Goal: Task Accomplishment & Management: Use online tool/utility

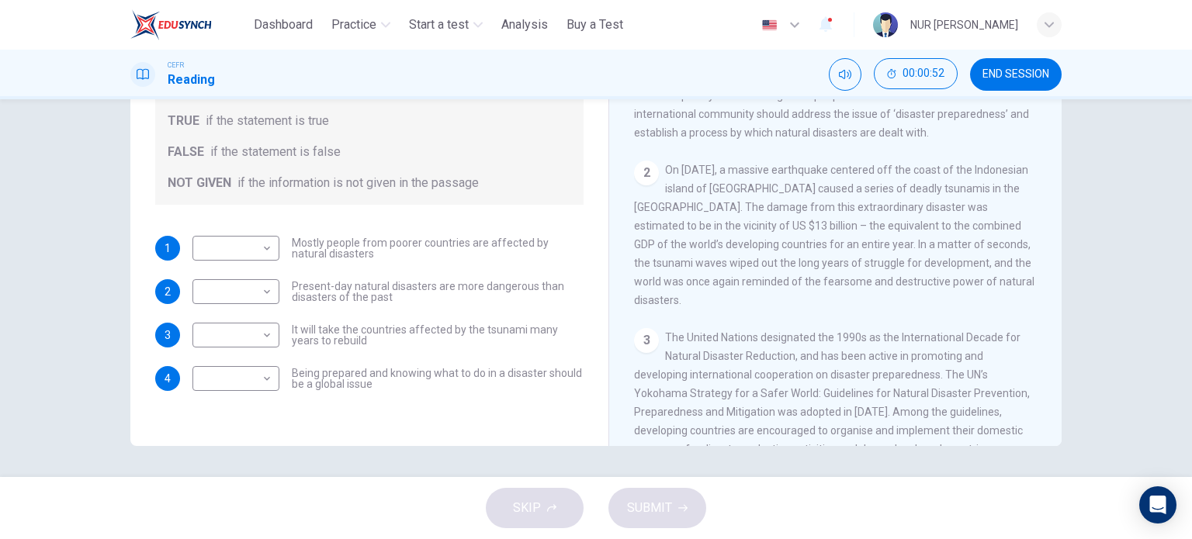
scroll to position [310, 0]
click at [262, 248] on body "This site uses cookies, as explained in our Privacy Policy . If you agree to th…" at bounding box center [596, 269] width 1192 height 539
click at [262, 279] on li "TRUE" at bounding box center [232, 273] width 87 height 25
type input "****"
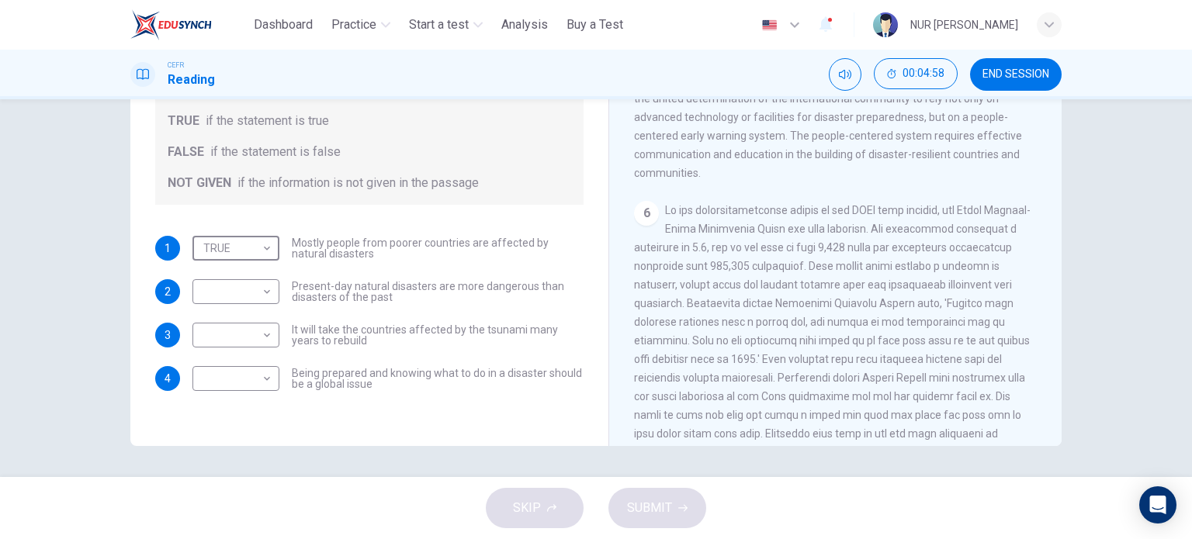
scroll to position [1125, 0]
click at [269, 296] on body "This site uses cookies, as explained in our Privacy Policy . If you agree to th…" at bounding box center [596, 269] width 1192 height 539
click at [245, 344] on li "FALSE" at bounding box center [232, 341] width 87 height 25
type input "*****"
click at [245, 344] on body "This site uses cookies, as explained in our Privacy Policy . If you agree to th…" at bounding box center [596, 269] width 1192 height 539
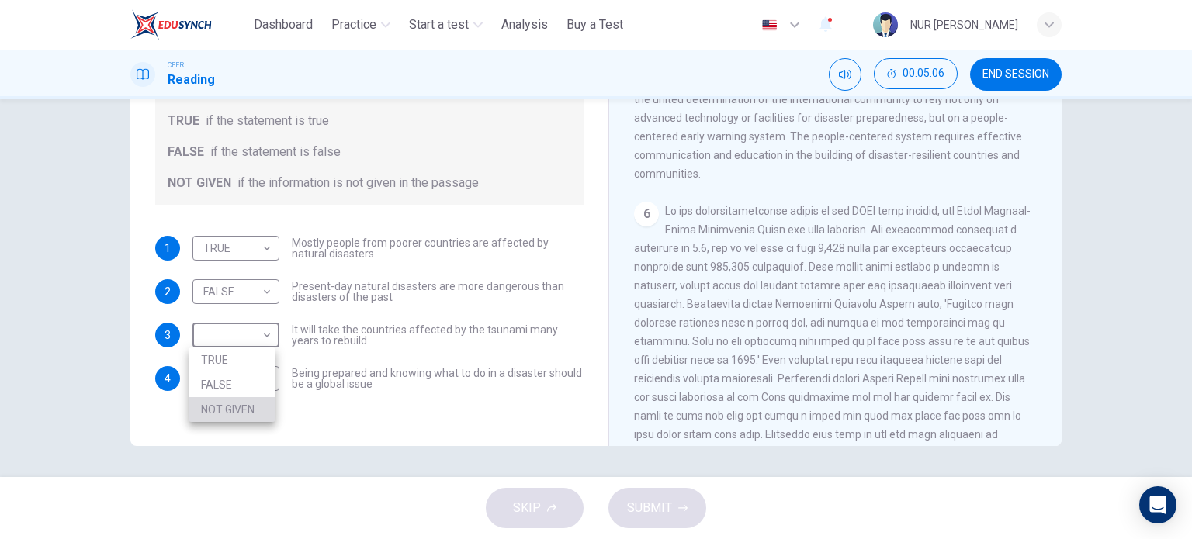
click at [256, 404] on li "NOT GIVEN" at bounding box center [232, 409] width 87 height 25
type input "*********"
click at [247, 364] on body "This site uses cookies, as explained in our Privacy Policy . If you agree to th…" at bounding box center [596, 269] width 1192 height 539
click at [253, 449] on li "NOT GIVEN" at bounding box center [232, 453] width 87 height 25
type input "*********"
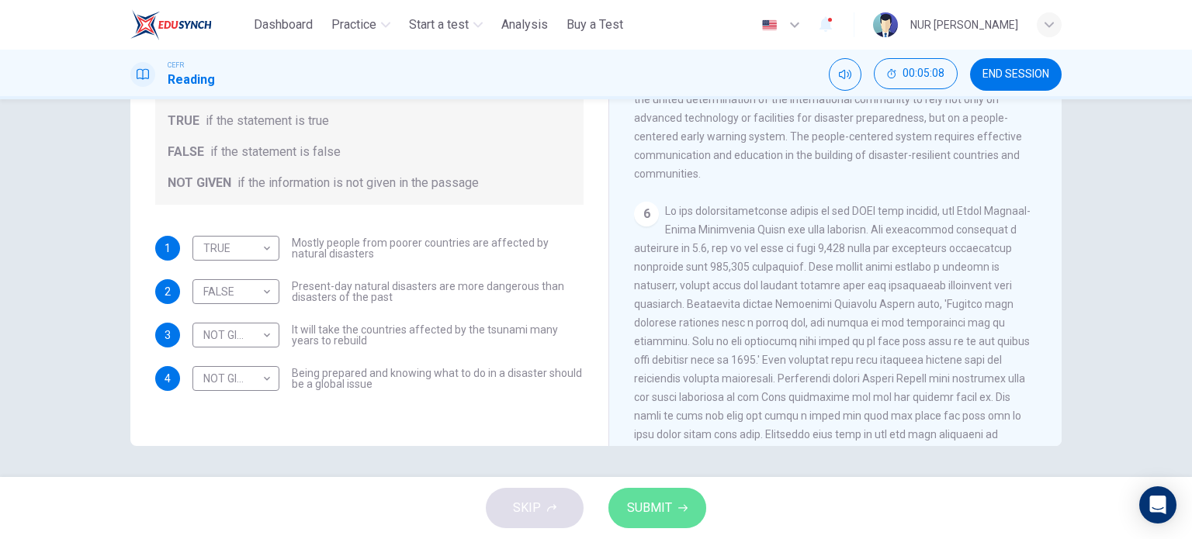
click at [677, 514] on button "SUBMIT" at bounding box center [658, 508] width 98 height 40
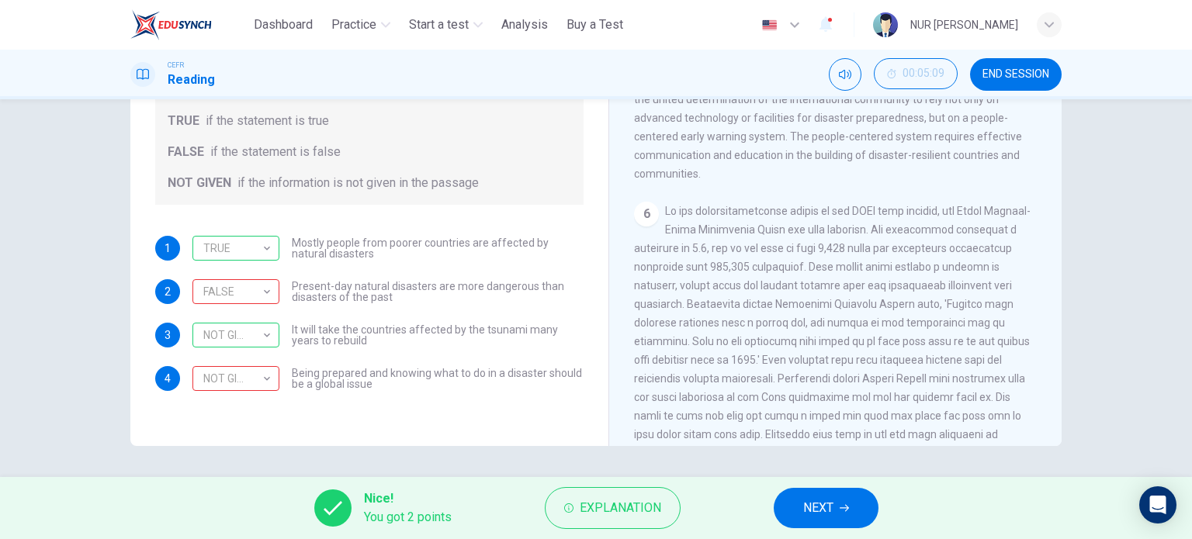
click at [826, 502] on span "NEXT" at bounding box center [818, 509] width 30 height 22
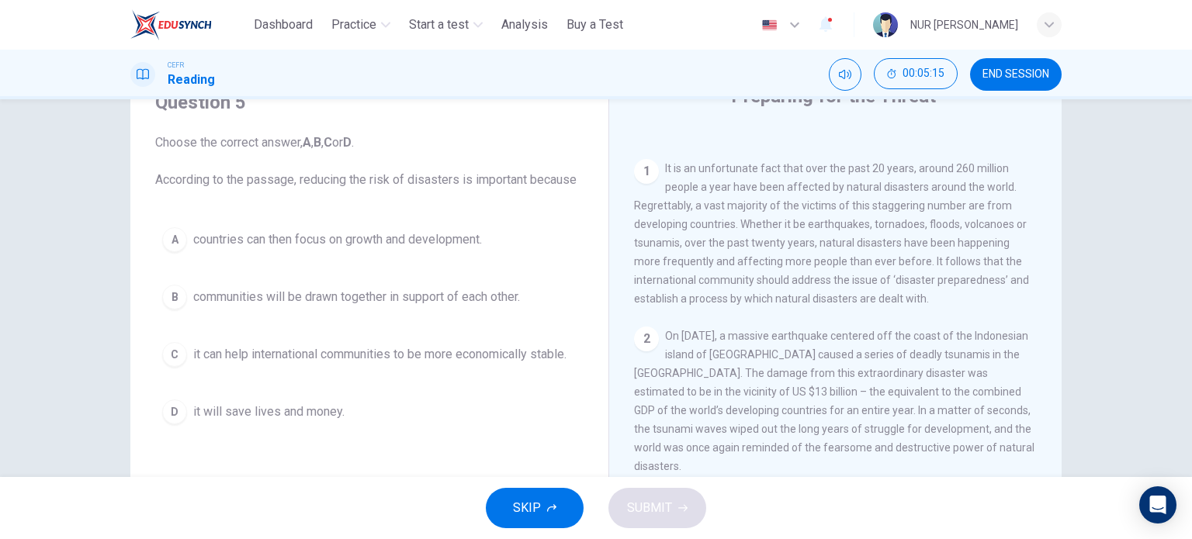
scroll to position [73, 0]
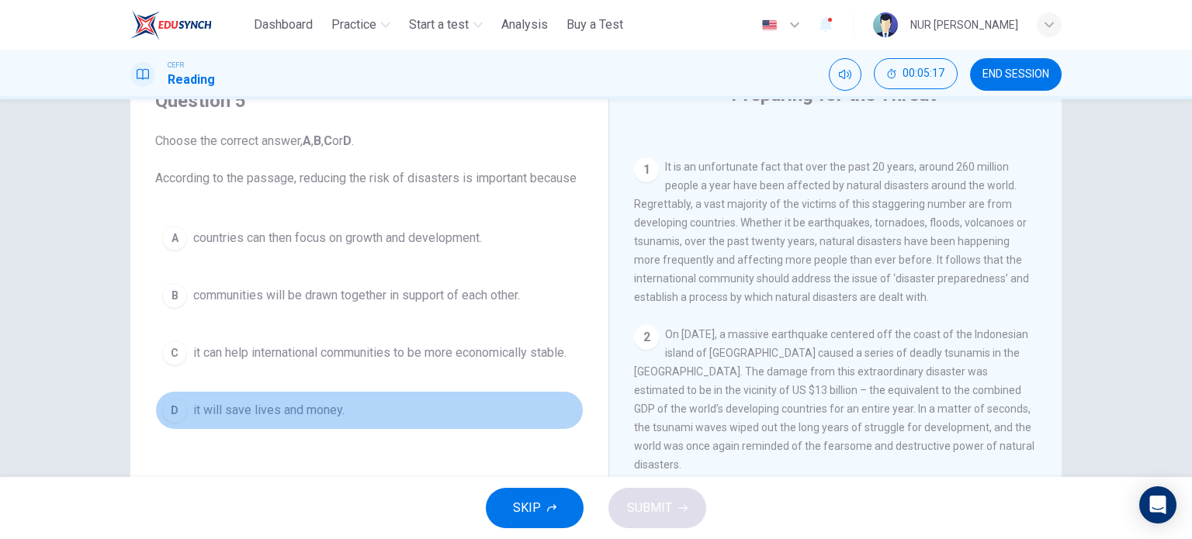
click at [310, 395] on button "D it will save lives and money." at bounding box center [369, 410] width 428 height 39
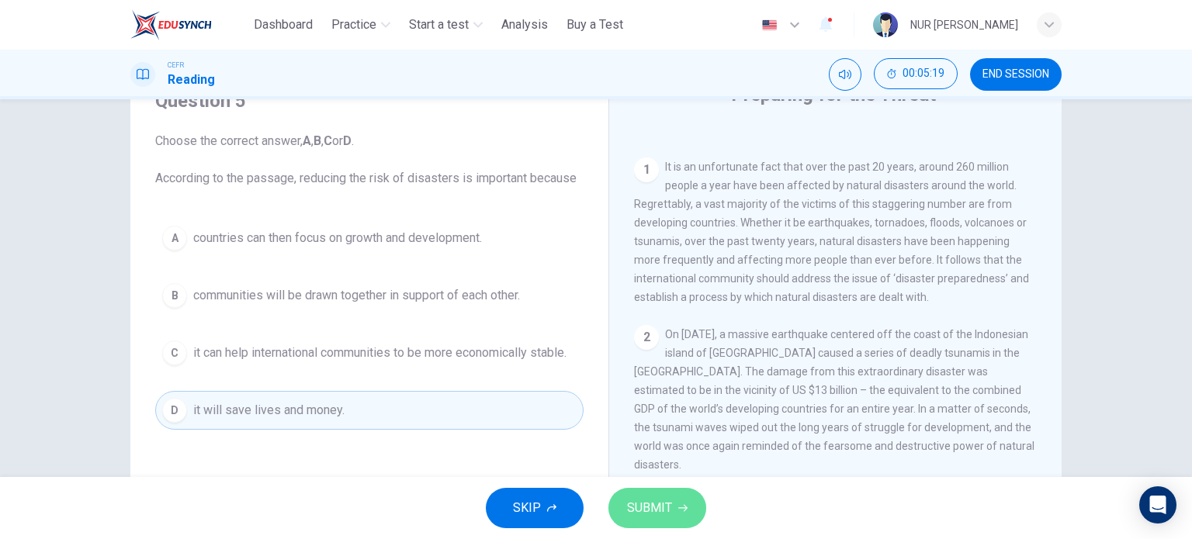
click at [674, 497] on button "SUBMIT" at bounding box center [658, 508] width 98 height 40
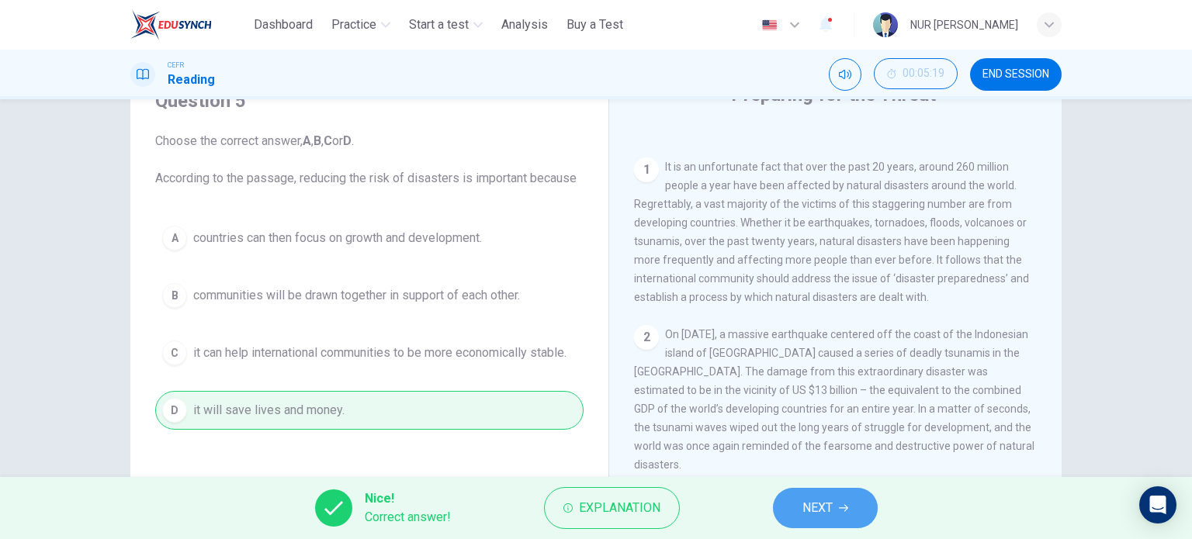
click at [817, 509] on span "NEXT" at bounding box center [818, 509] width 30 height 22
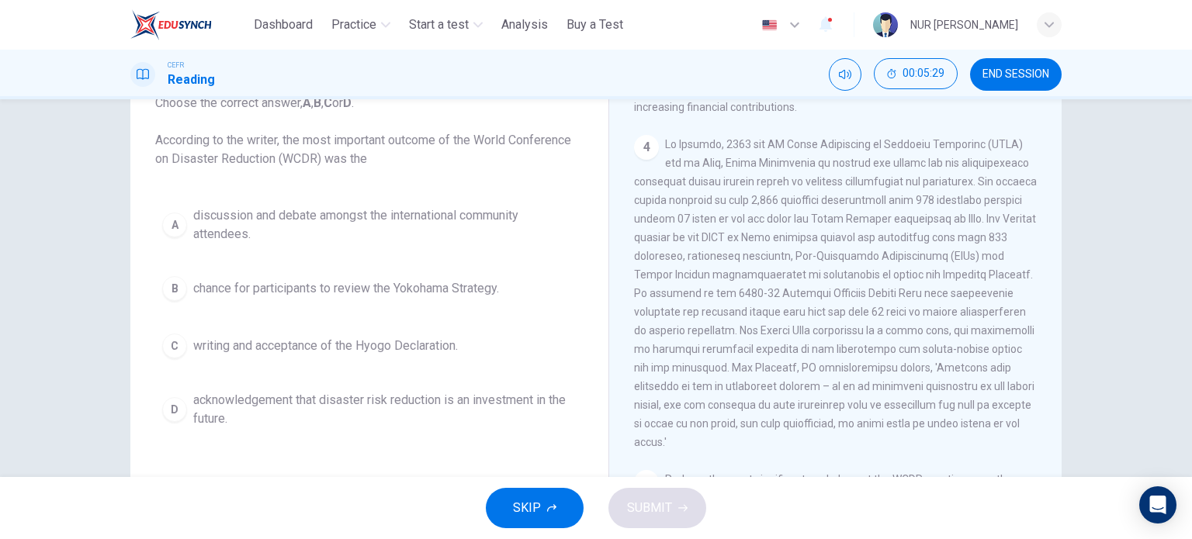
scroll to position [820, 0]
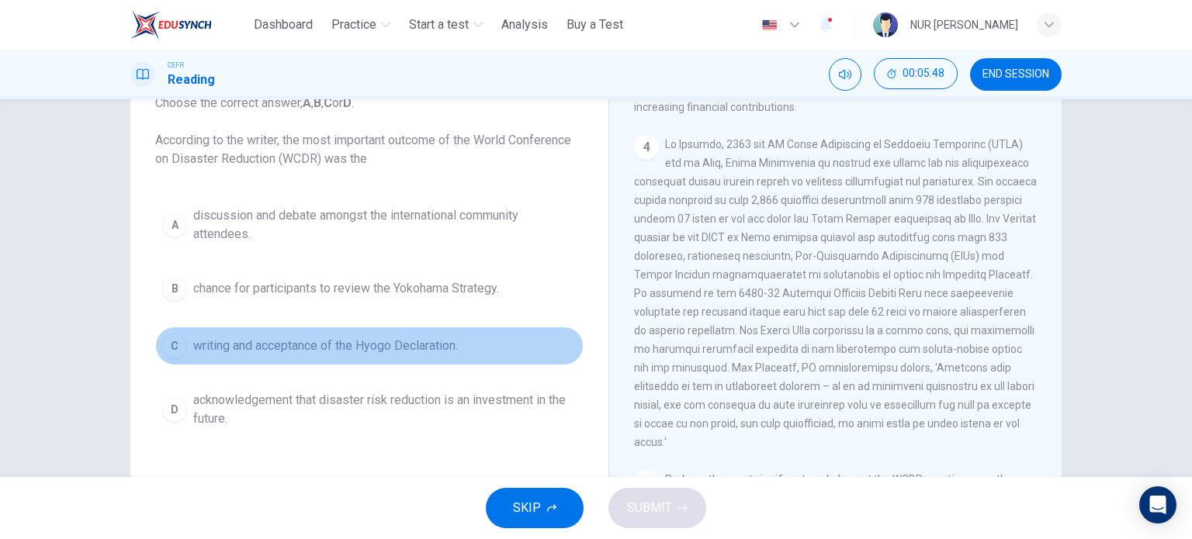
click at [397, 344] on span "writing and acceptance of the Hyogo Declaration." at bounding box center [325, 346] width 265 height 19
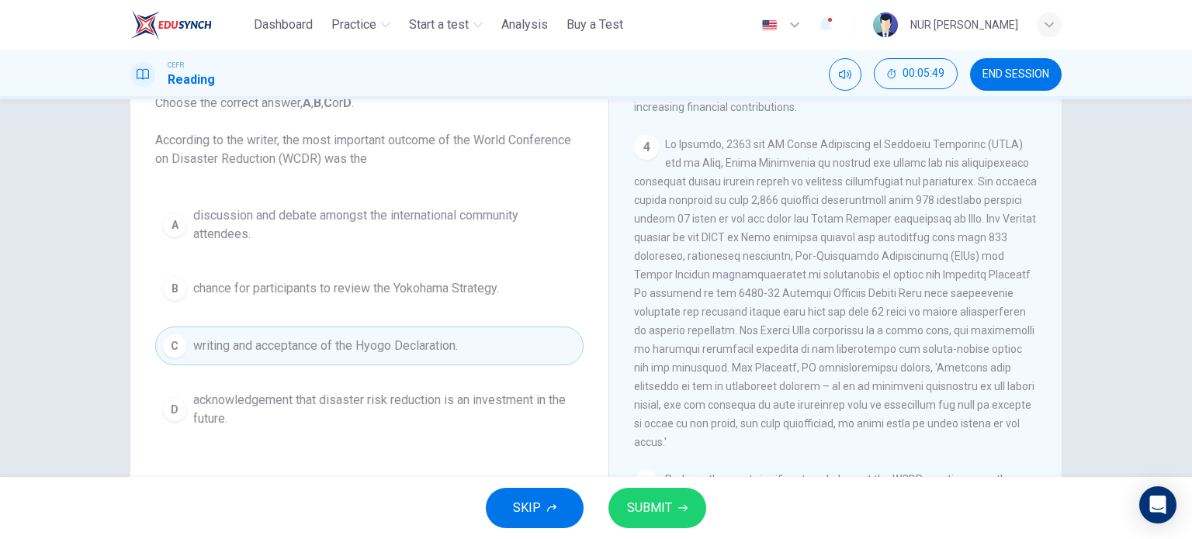
click at [621, 507] on button "SUBMIT" at bounding box center [658, 508] width 98 height 40
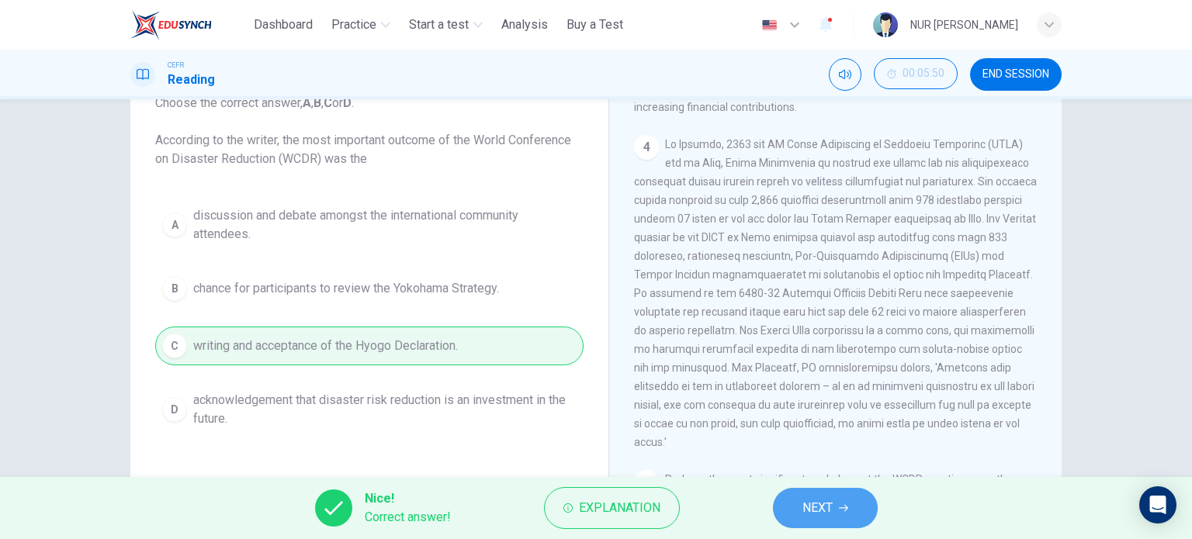
click at [798, 505] on button "NEXT" at bounding box center [825, 508] width 105 height 40
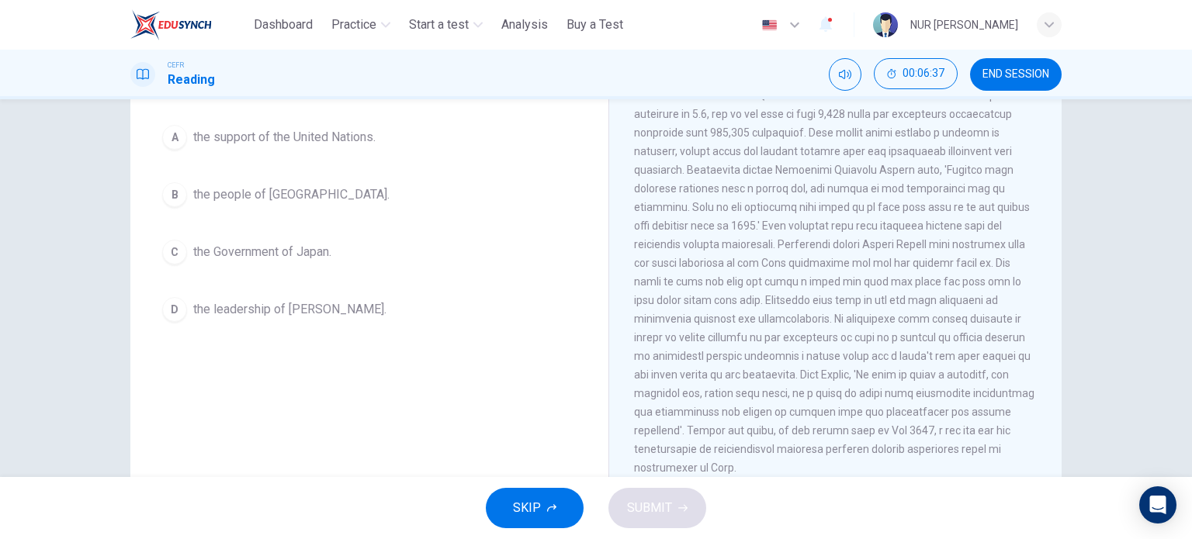
scroll to position [175, 0]
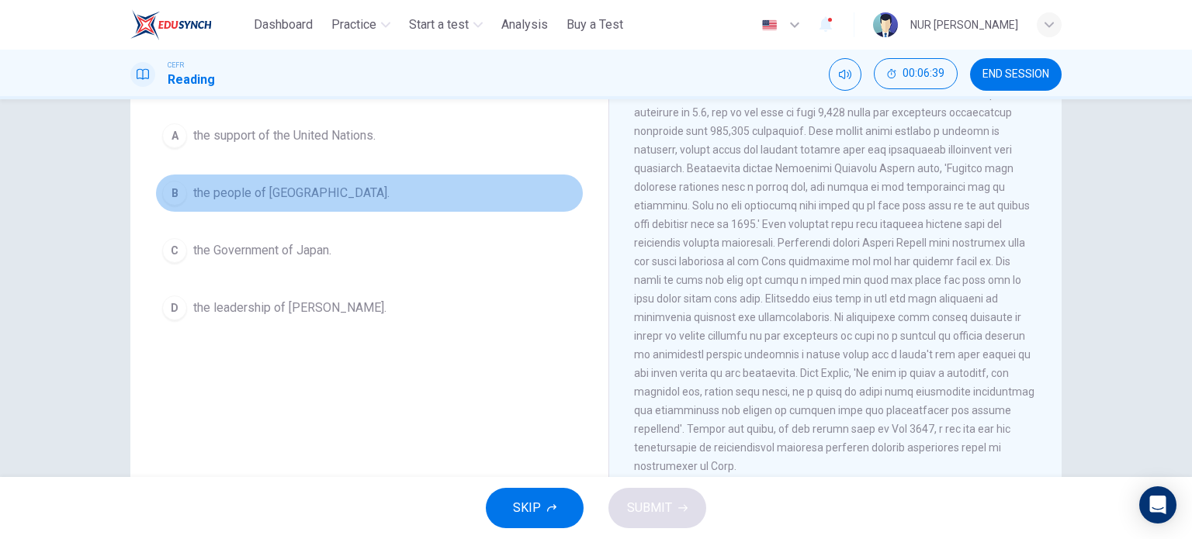
click at [279, 188] on span "the people of [GEOGRAPHIC_DATA]." at bounding box center [291, 193] width 196 height 19
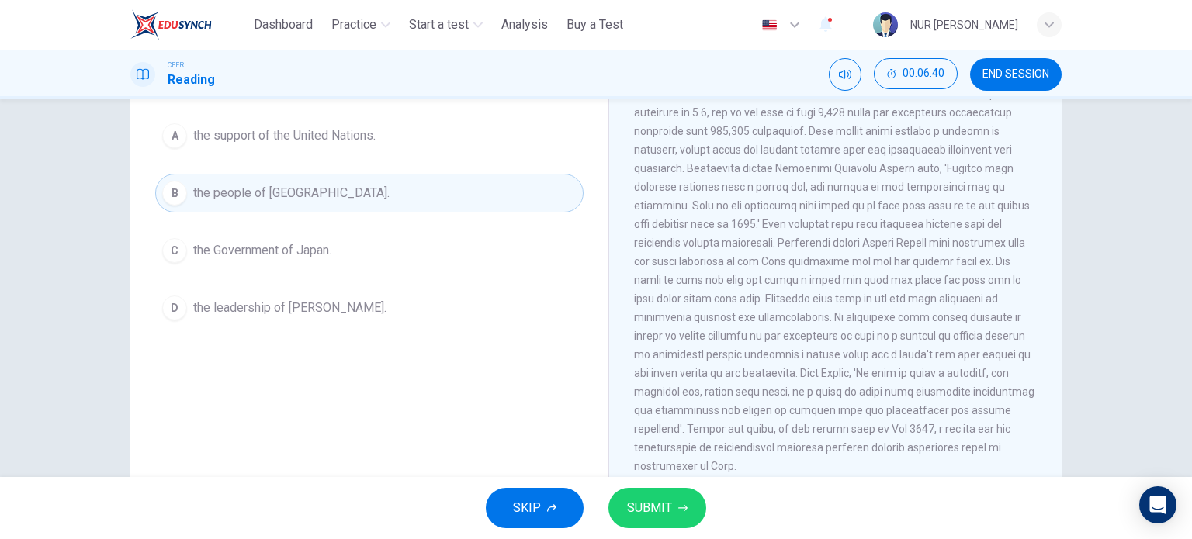
click at [630, 508] on span "SUBMIT" at bounding box center [649, 509] width 45 height 22
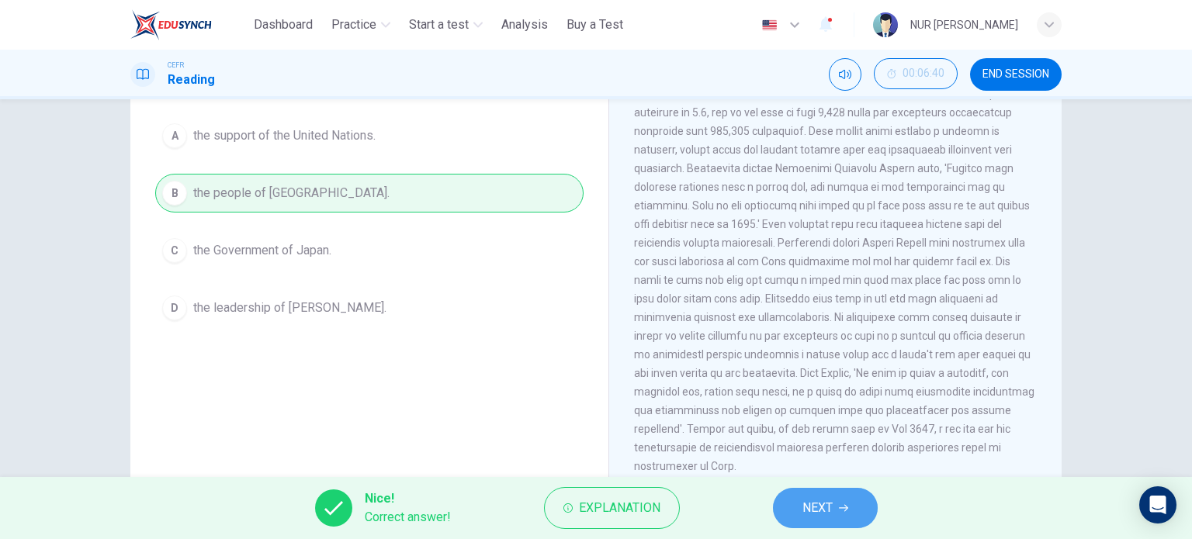
click at [822, 504] on span "NEXT" at bounding box center [818, 509] width 30 height 22
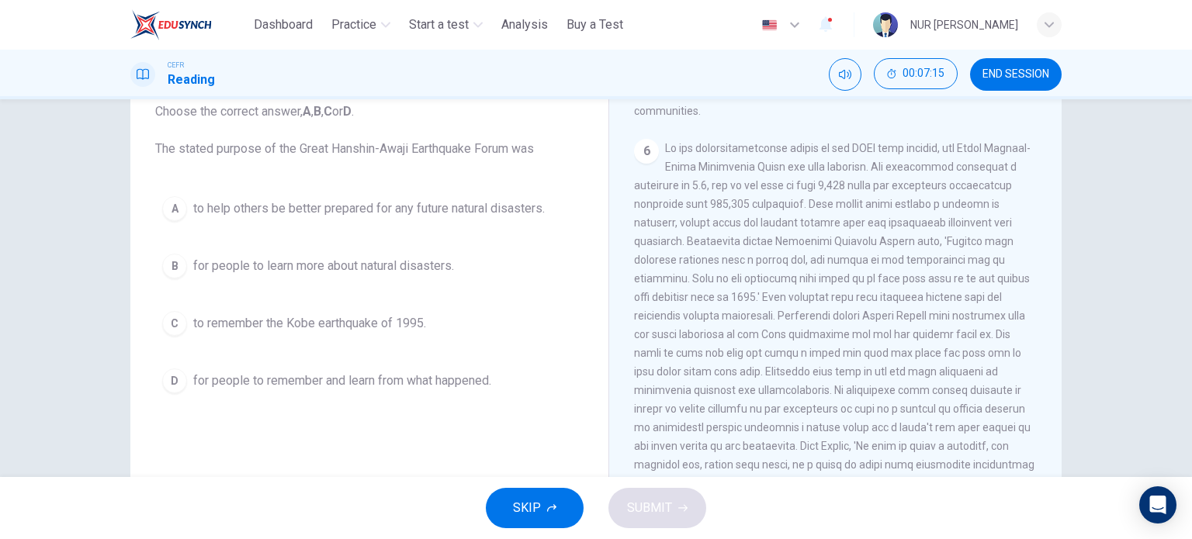
scroll to position [104, 0]
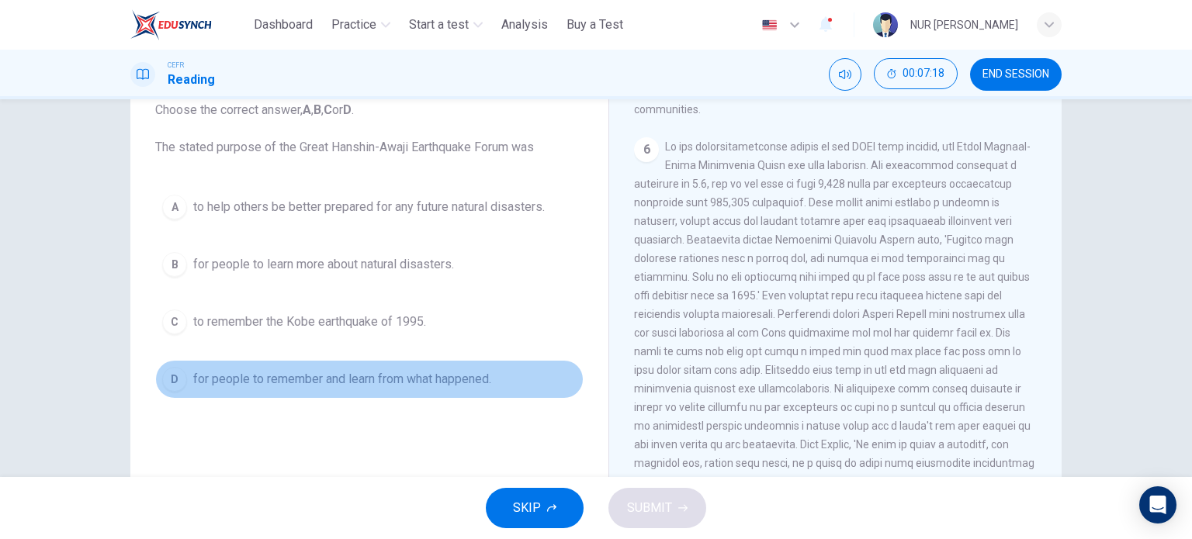
click at [417, 363] on button "D for people to remember and learn from what happened." at bounding box center [369, 379] width 428 height 39
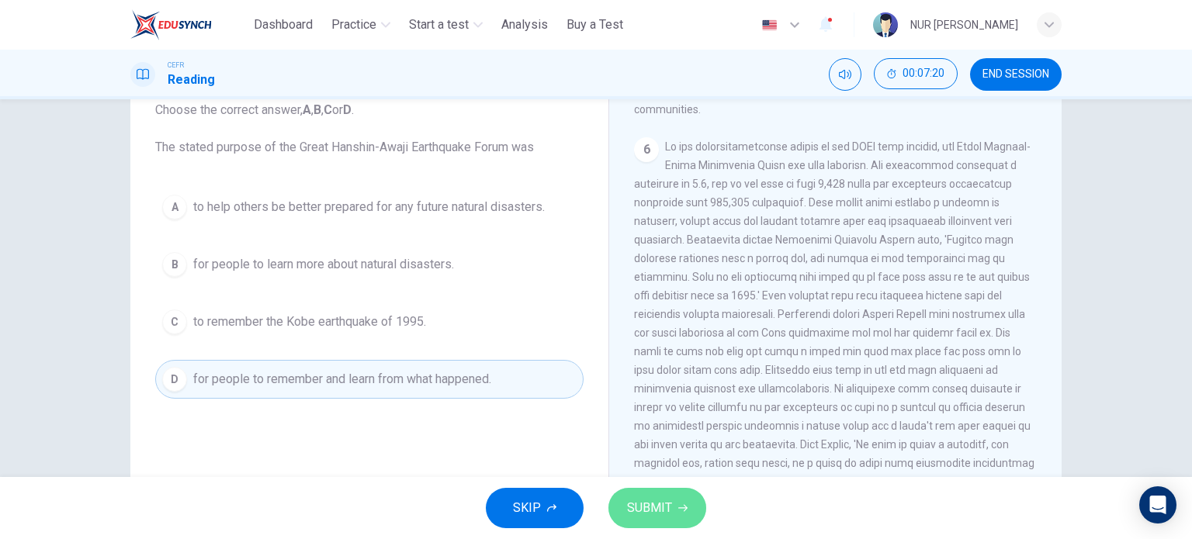
click at [643, 524] on button "SUBMIT" at bounding box center [658, 508] width 98 height 40
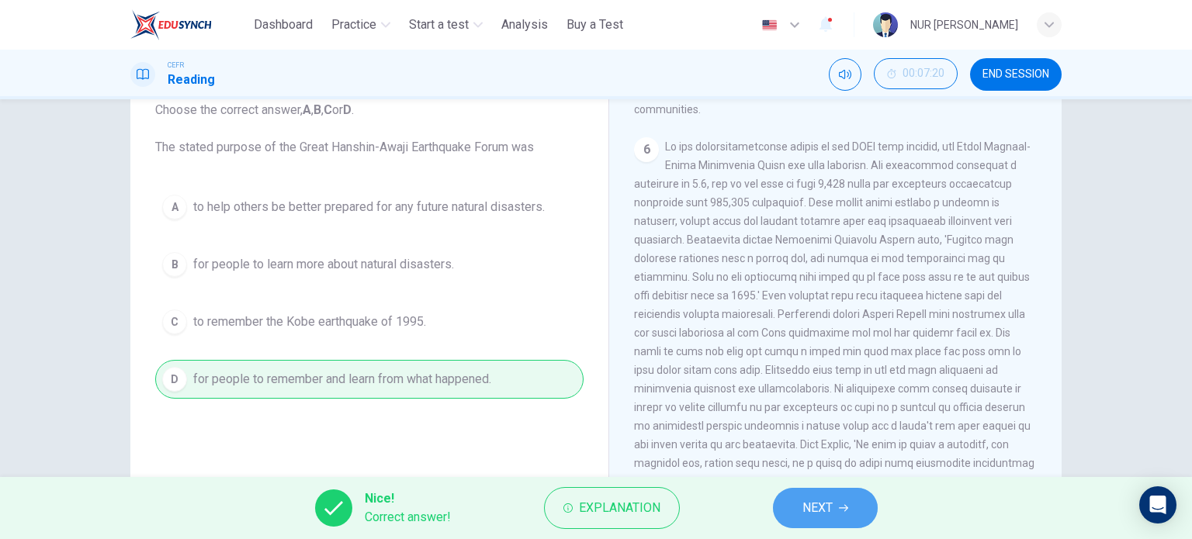
click at [828, 510] on span "NEXT" at bounding box center [818, 509] width 30 height 22
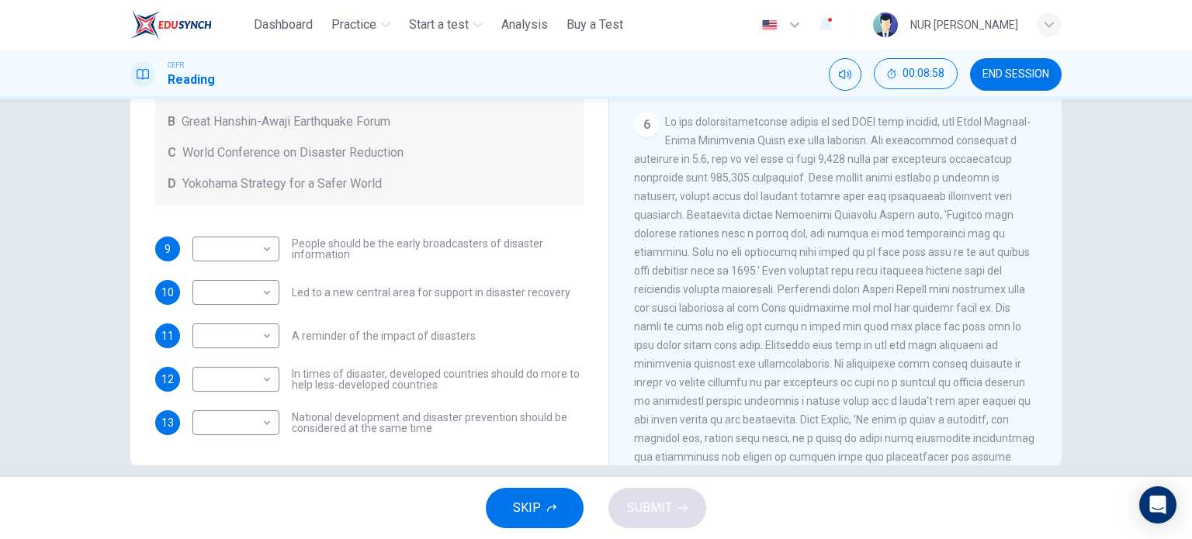
scroll to position [1234, 0]
click at [256, 333] on body "This site uses cookies, as explained in our Privacy Policy . If you agree to th…" at bounding box center [596, 269] width 1192 height 539
click at [264, 384] on li "B" at bounding box center [232, 385] width 87 height 25
type input "*"
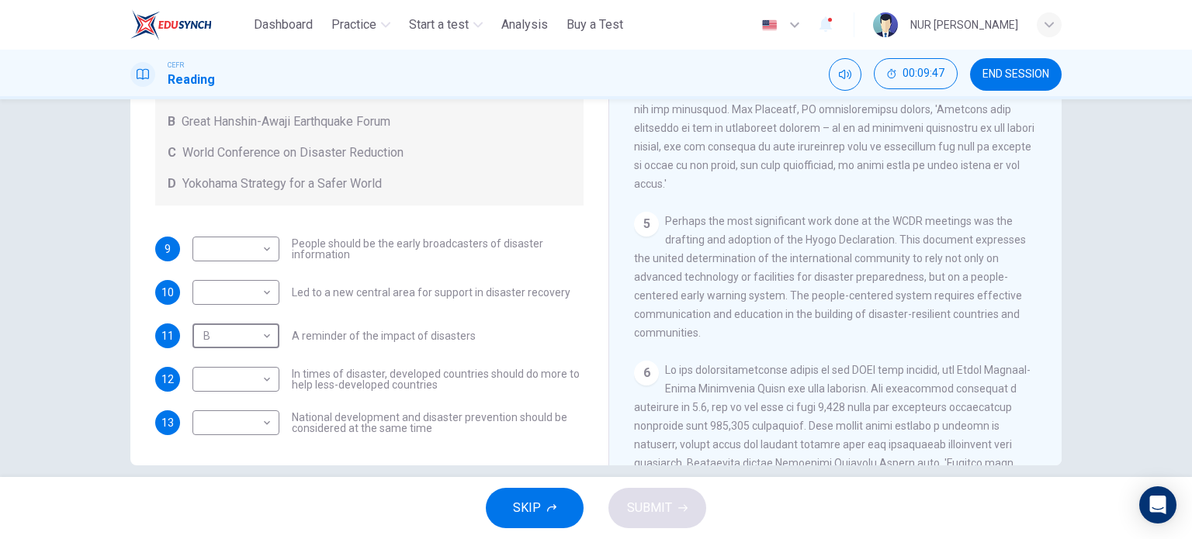
scroll to position [224, 0]
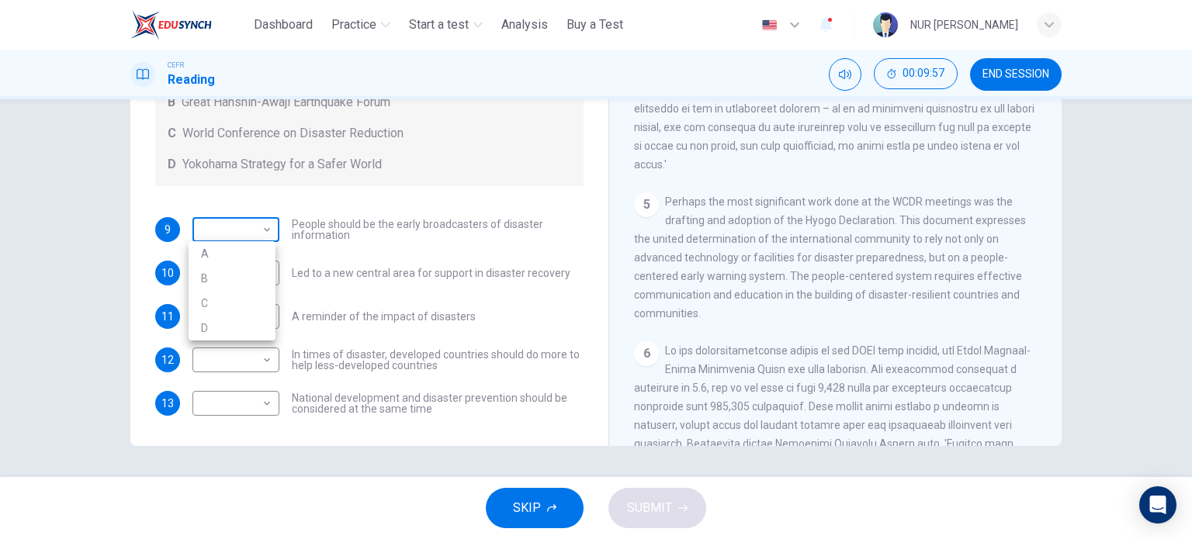
click at [253, 226] on body "This site uses cookies, as explained in our Privacy Policy . If you agree to th…" at bounding box center [596, 269] width 1192 height 539
click at [249, 301] on li "C" at bounding box center [232, 303] width 87 height 25
type input "*"
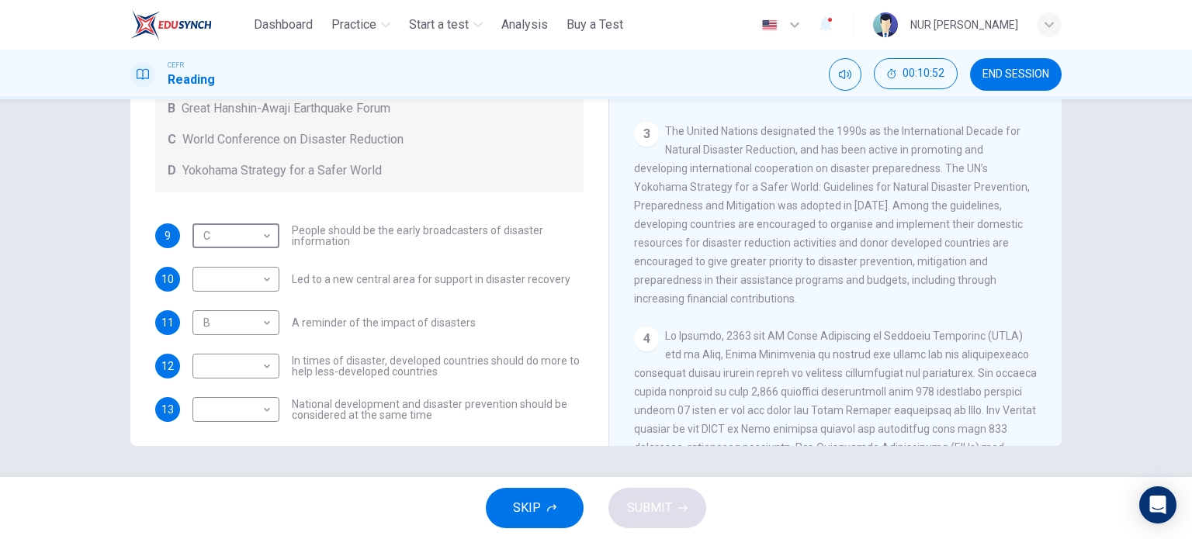
scroll to position [99, 0]
click at [261, 372] on body "This site uses cookies, as explained in our Privacy Policy . If you agree to th…" at bounding box center [596, 269] width 1192 height 539
click at [301, 289] on div at bounding box center [596, 269] width 1192 height 539
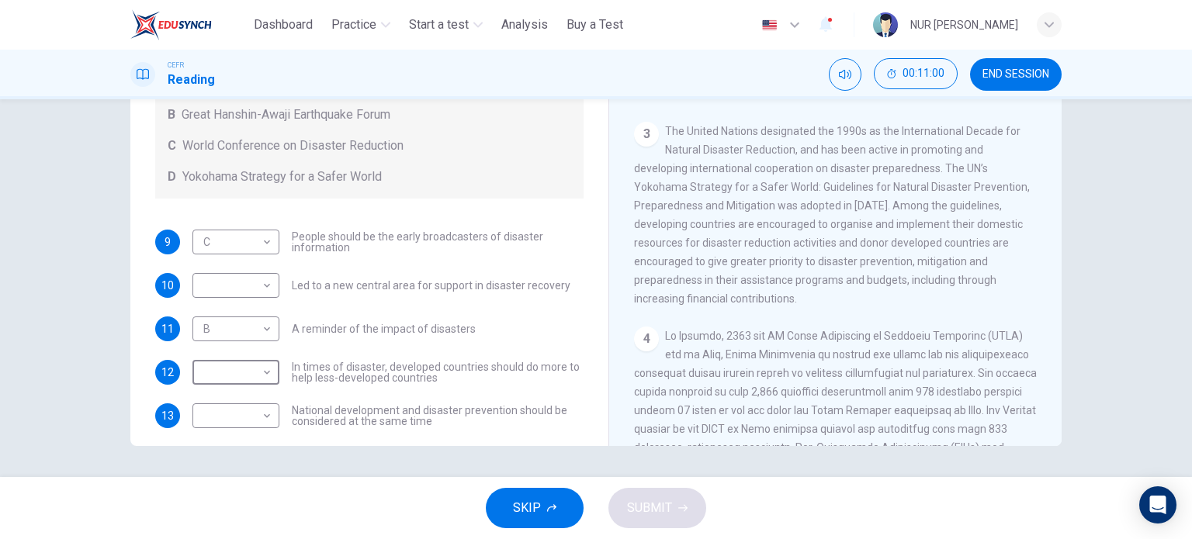
scroll to position [96, 0]
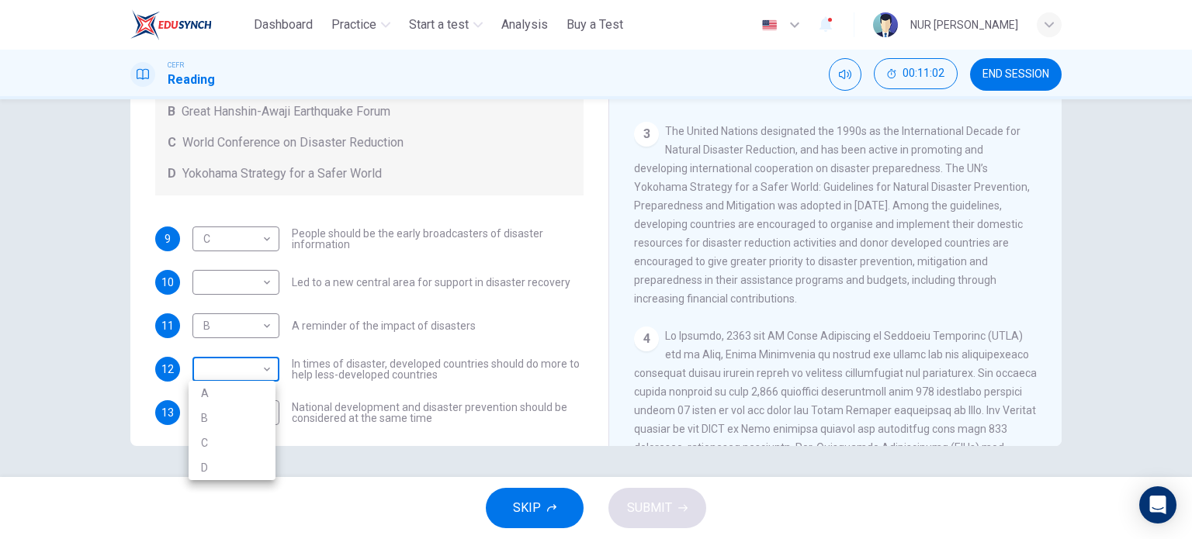
click at [232, 369] on body "This site uses cookies, as explained in our Privacy Policy . If you agree to th…" at bounding box center [596, 269] width 1192 height 539
click at [245, 466] on li "D" at bounding box center [232, 468] width 87 height 25
type input "*"
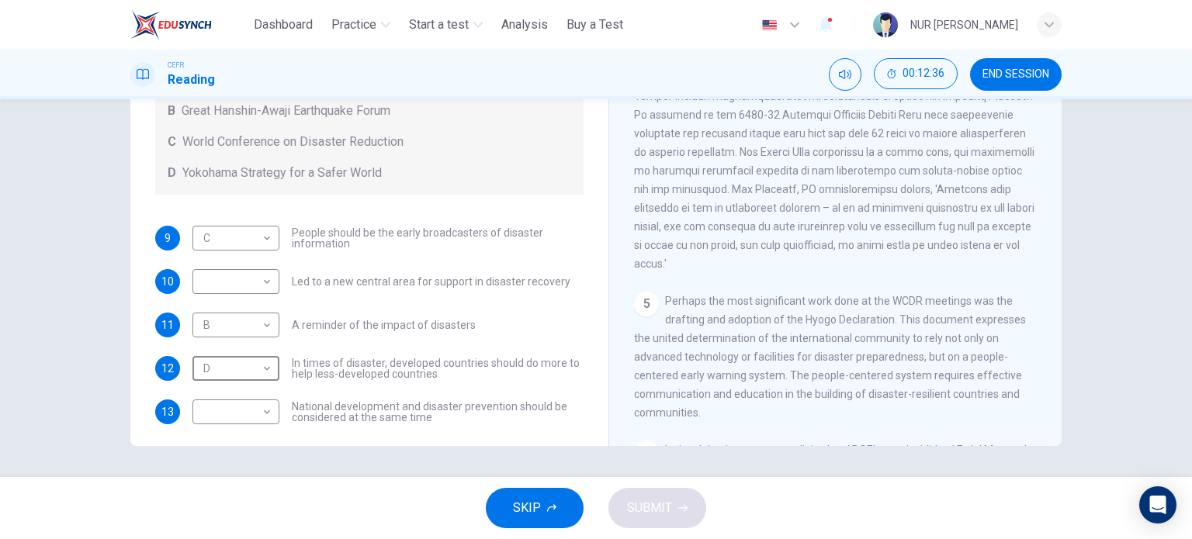
scroll to position [31, 0]
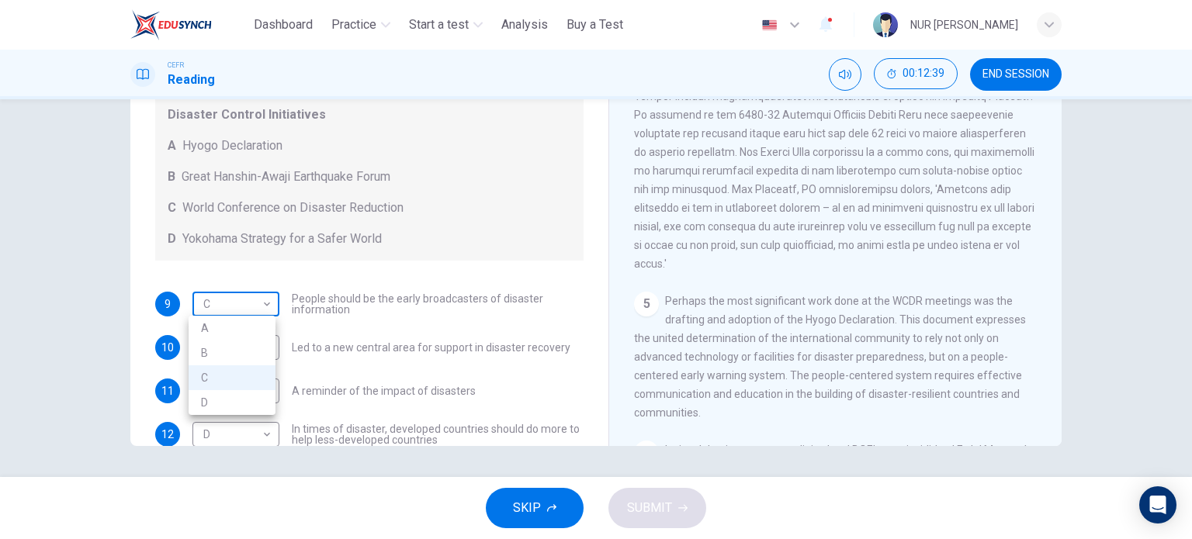
click at [205, 303] on body "This site uses cookies, as explained in our Privacy Policy . If you agree to th…" at bounding box center [596, 269] width 1192 height 539
click at [206, 334] on li "A" at bounding box center [232, 328] width 87 height 25
type input "*"
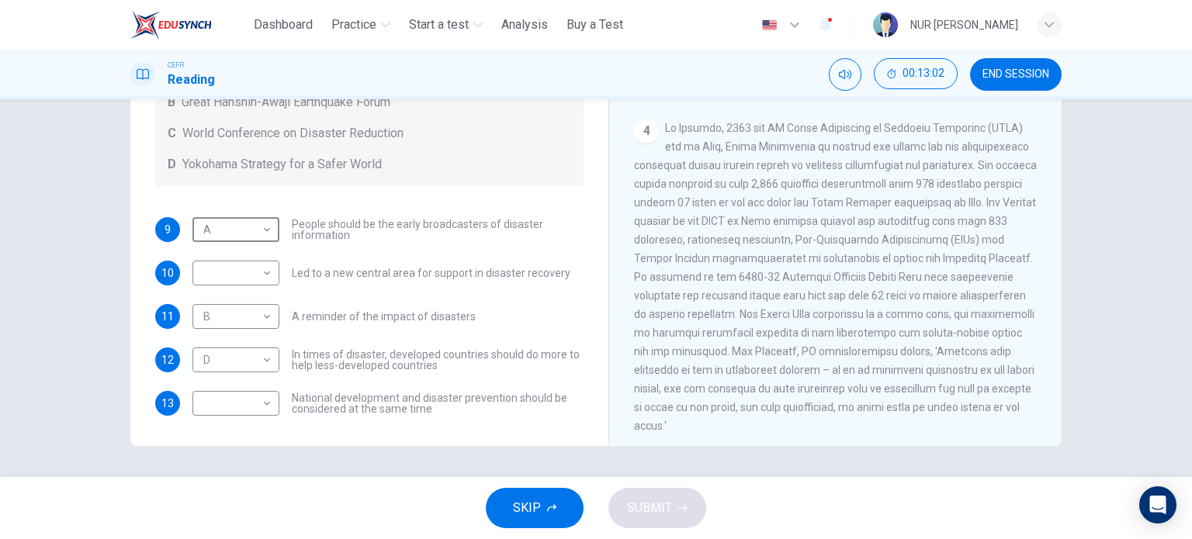
scroll to position [106, 0]
click at [266, 403] on body "This site uses cookies, as explained in our Privacy Policy . If you agree to th…" at bounding box center [596, 269] width 1192 height 539
click at [233, 502] on li "D" at bounding box center [232, 503] width 87 height 25
type input "*"
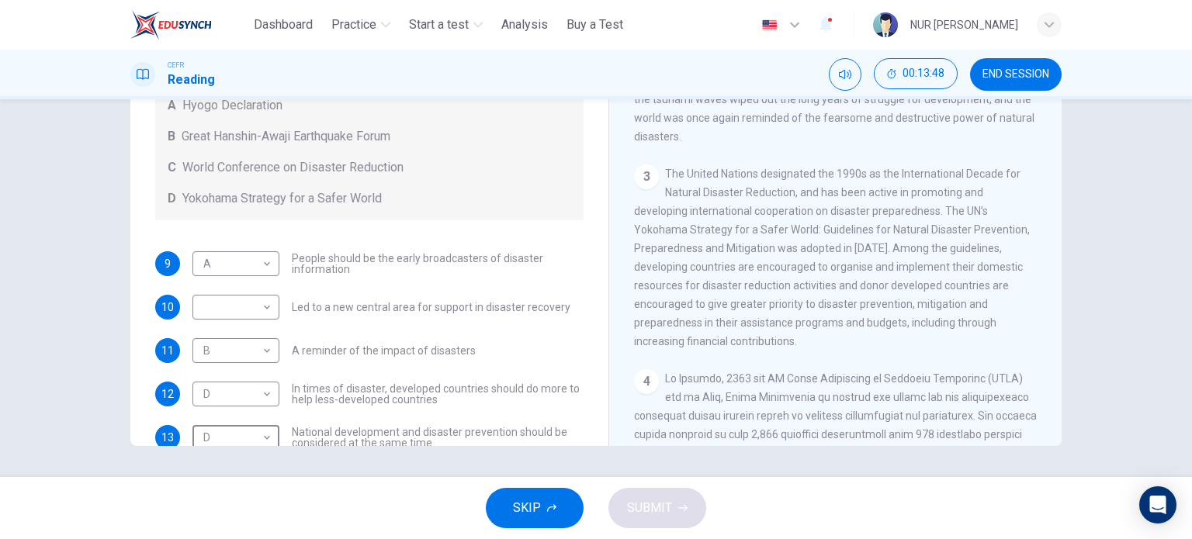
scroll to position [75, 0]
click at [259, 300] on body "This site uses cookies, as explained in our Privacy Policy . If you agree to th…" at bounding box center [596, 269] width 1192 height 539
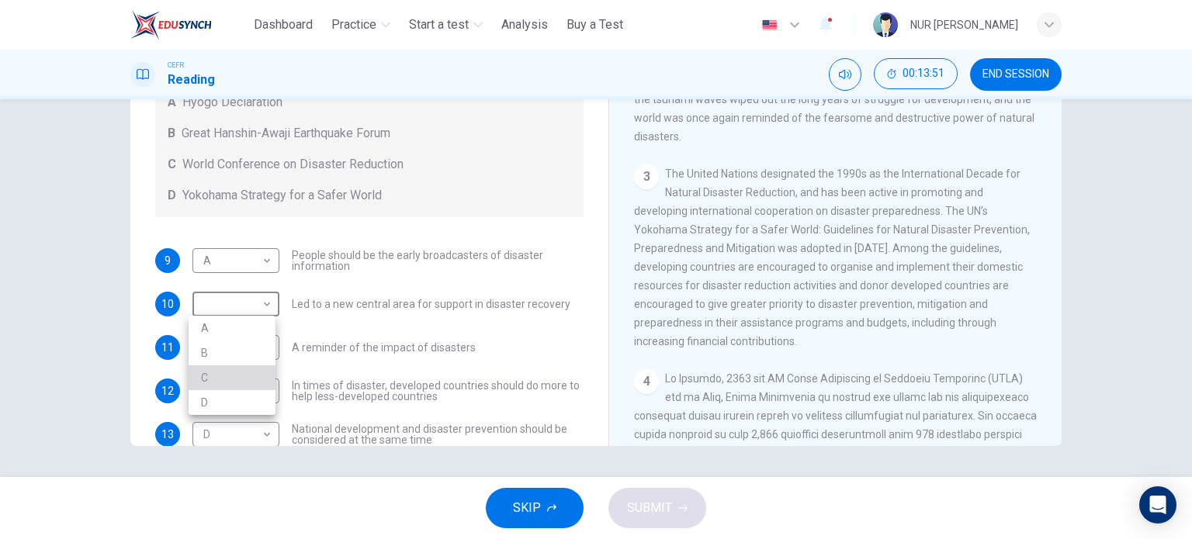
click at [248, 370] on li "C" at bounding box center [232, 378] width 87 height 25
type input "*"
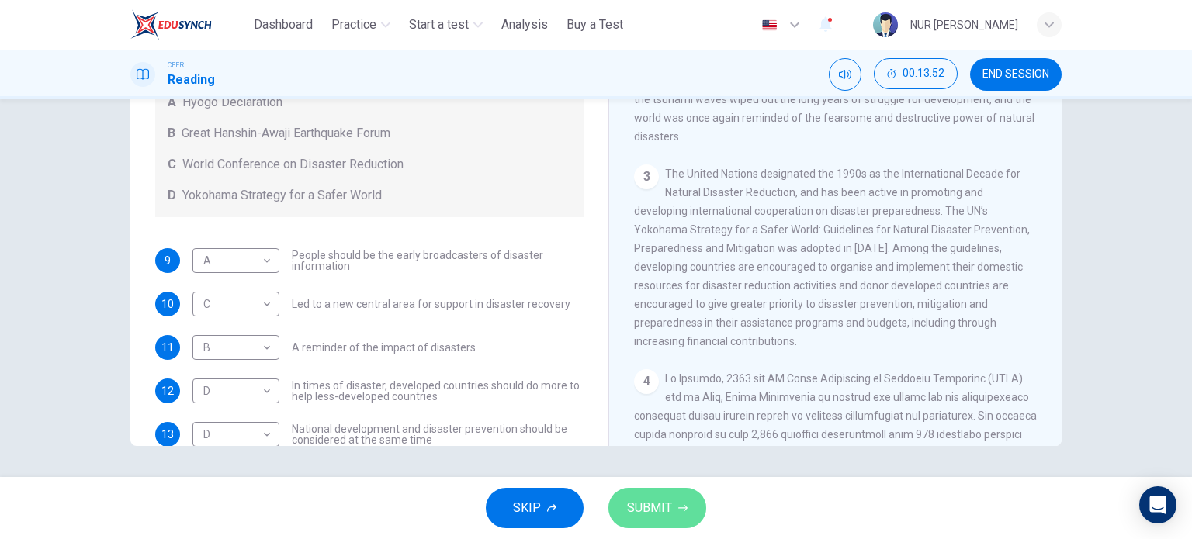
click at [671, 512] on button "SUBMIT" at bounding box center [658, 508] width 98 height 40
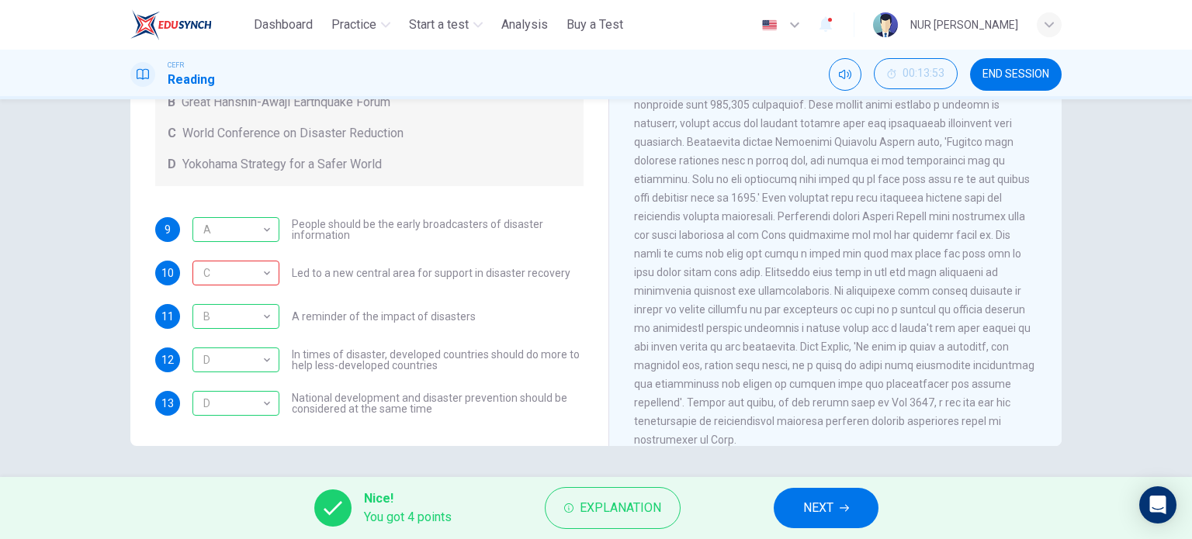
scroll to position [1312, 0]
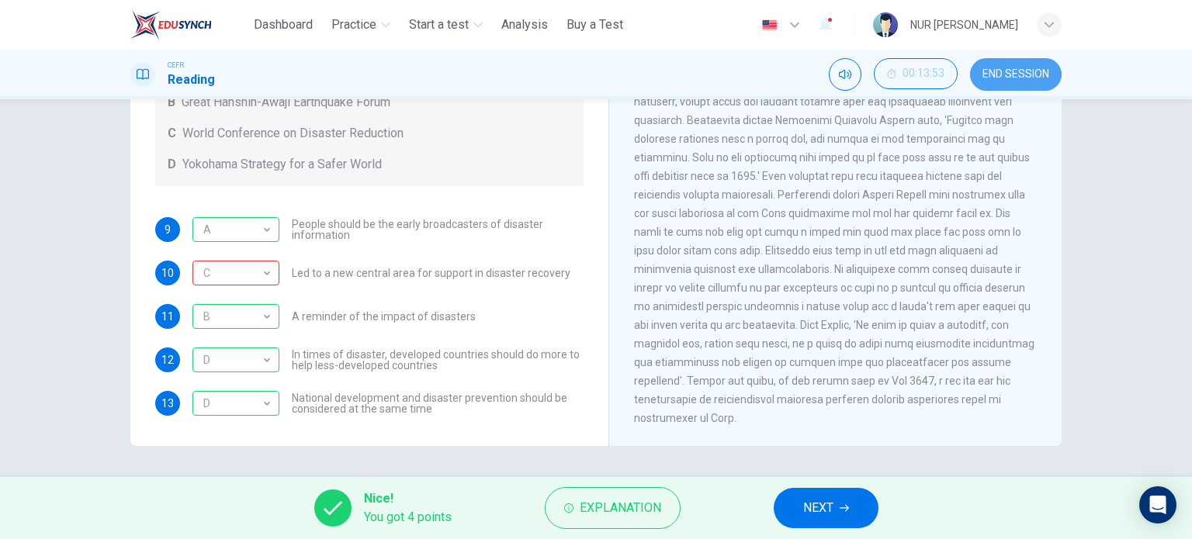
click at [1041, 80] on span "END SESSION" at bounding box center [1016, 74] width 67 height 12
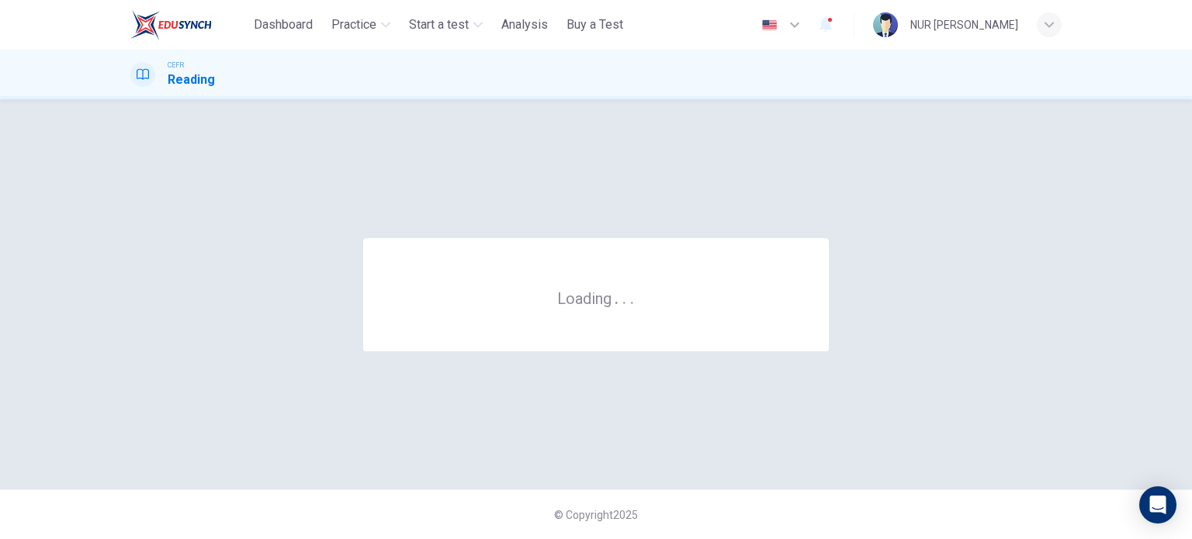
scroll to position [0, 0]
